Goal: Transaction & Acquisition: Book appointment/travel/reservation

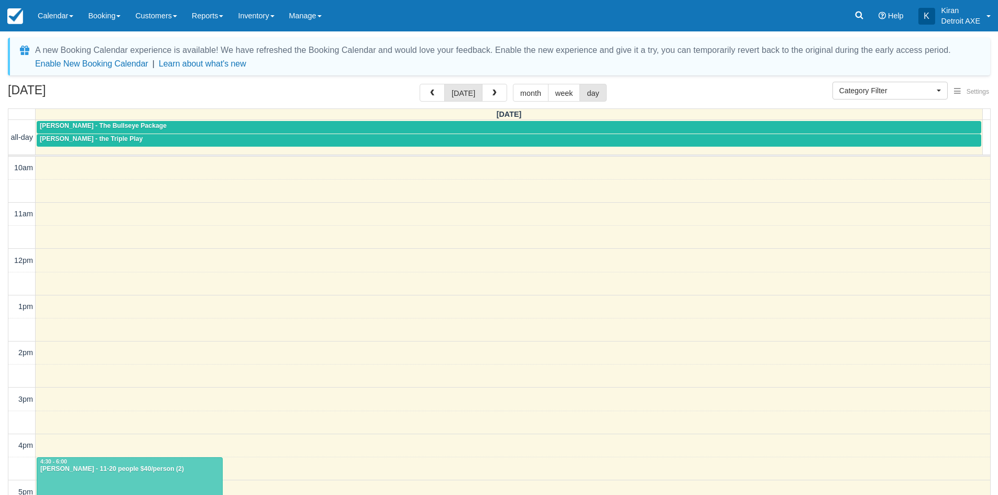
select select
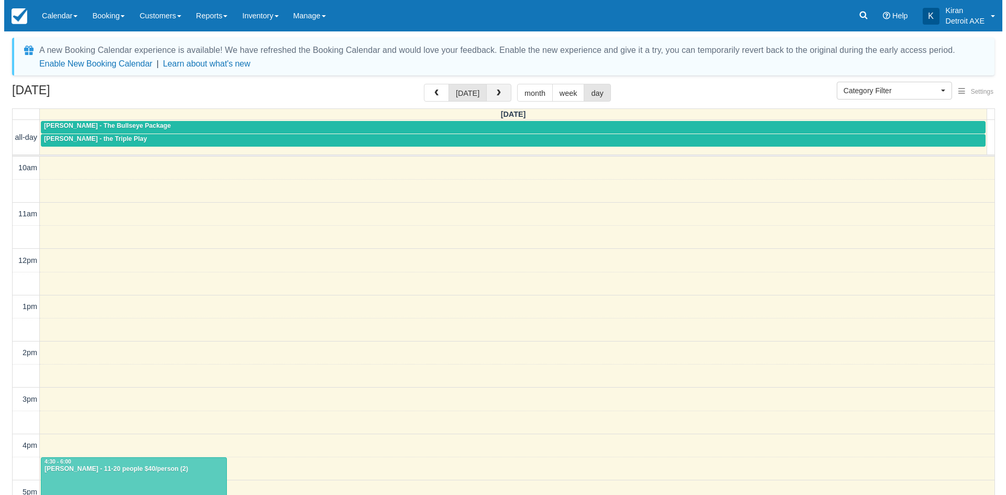
scroll to position [234, 0]
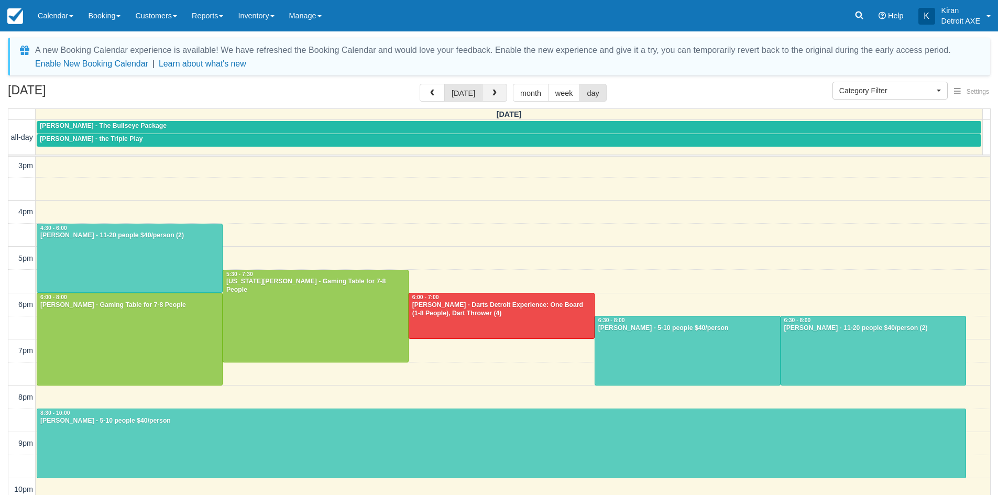
click at [494, 97] on span "button" at bounding box center [494, 93] width 7 height 7
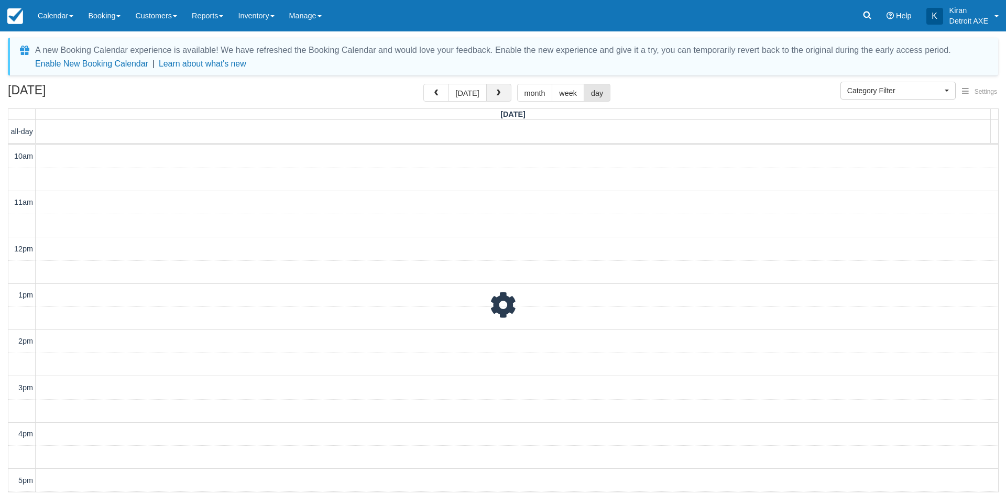
scroll to position [278, 0]
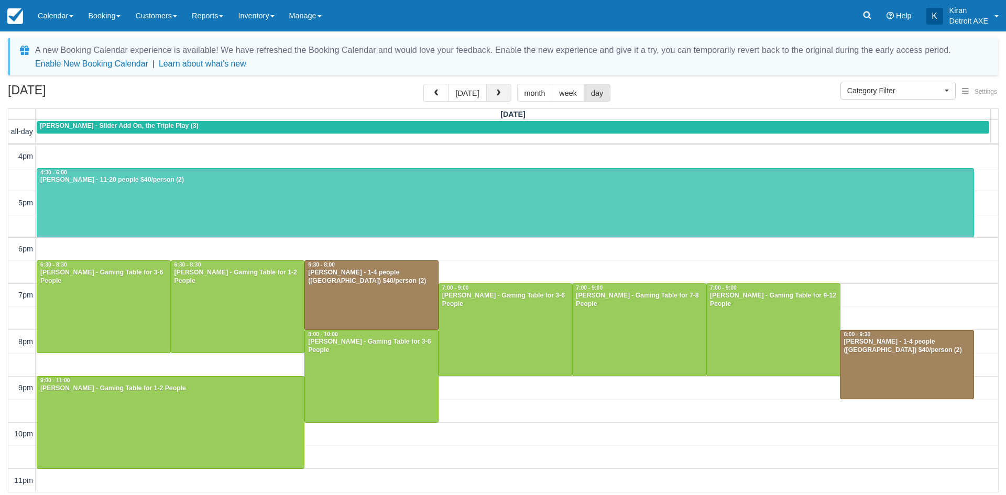
click at [495, 94] on span "button" at bounding box center [498, 93] width 7 height 7
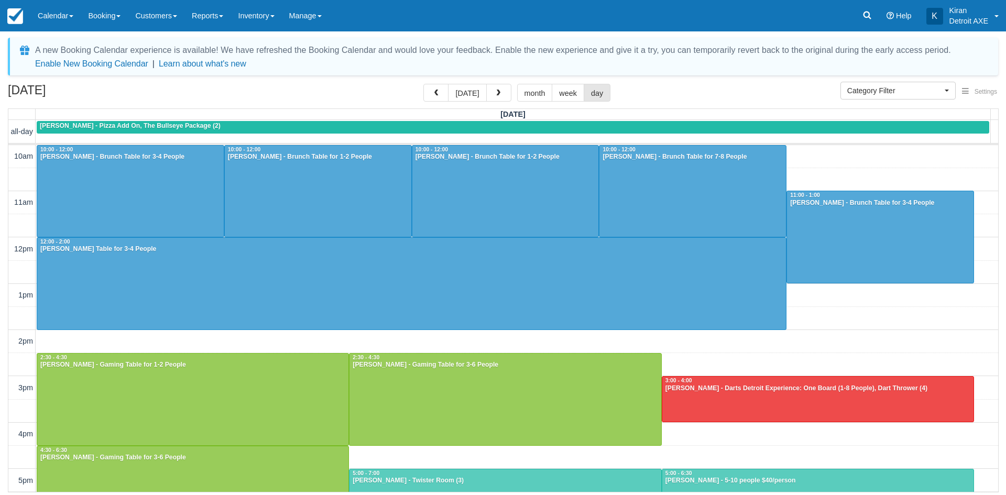
click at [816, 156] on div "10am 11am 12pm 1pm 2pm 3pm 4pm 5pm 6pm 7pm 8pm 9pm 10pm 11pm 10:00 - 10:30 10:0…" at bounding box center [503, 457] width 990 height 625
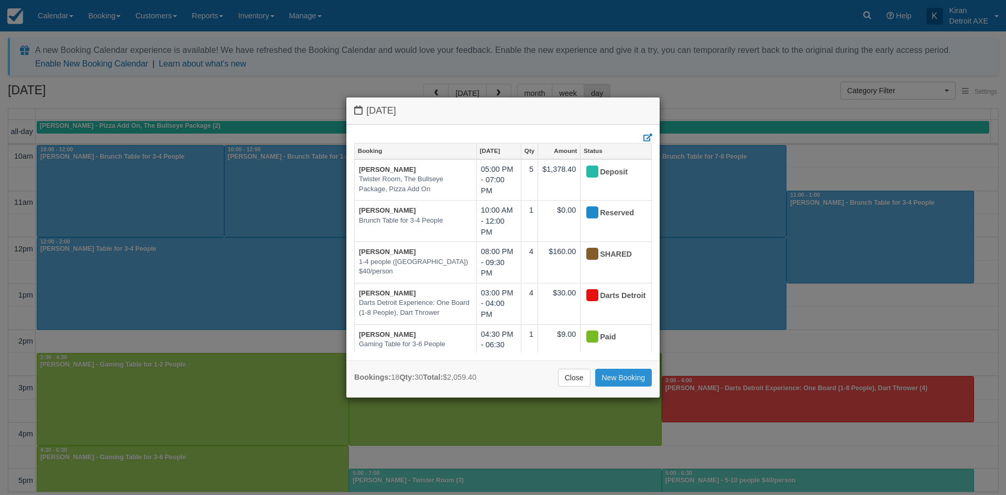
click at [622, 378] on link "New Booking" at bounding box center [623, 378] width 57 height 18
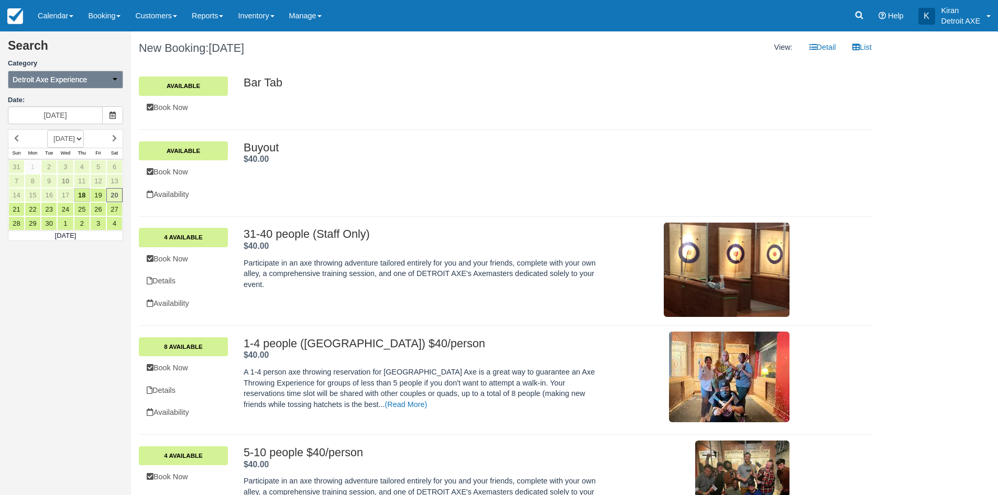
click at [82, 77] on span "Detroit Axe Experience" at bounding box center [50, 79] width 74 height 10
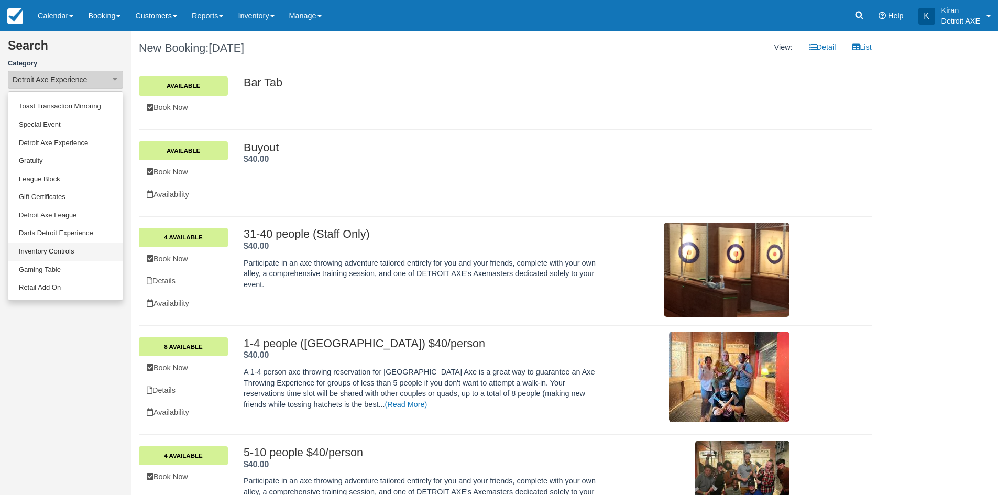
scroll to position [50, 0]
click at [41, 252] on link "Gaming Table" at bounding box center [65, 253] width 114 height 18
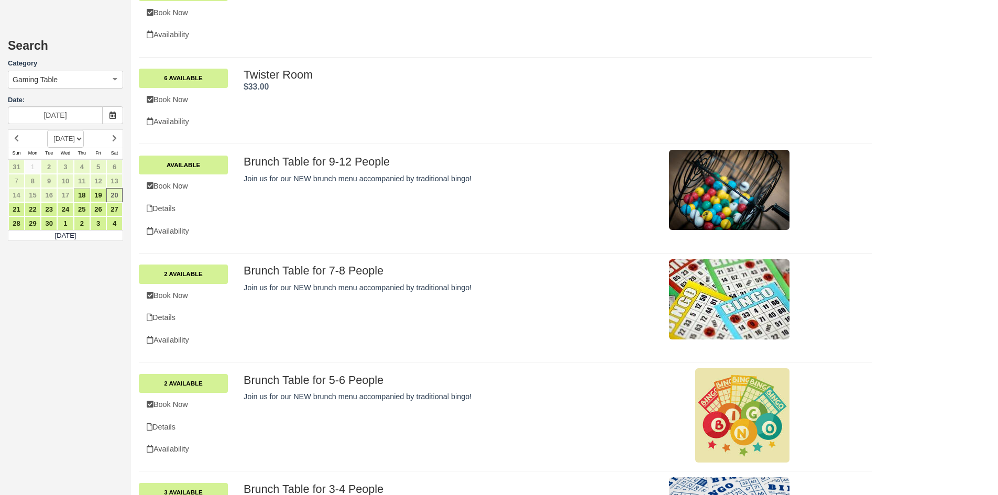
scroll to position [995, 0]
